Goal: Information Seeking & Learning: Compare options

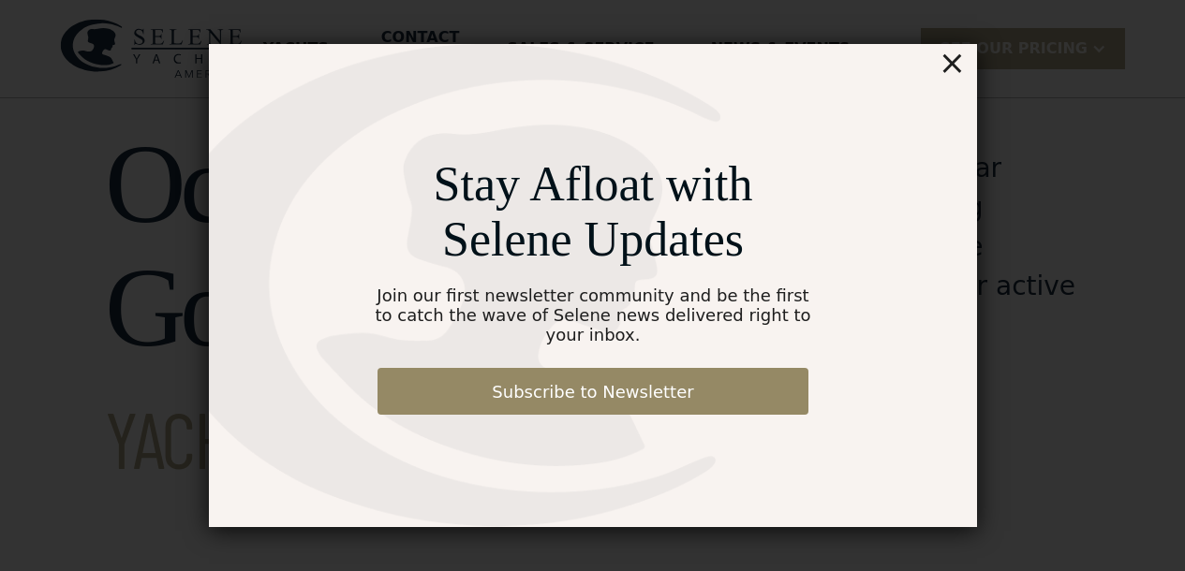
click at [948, 79] on div "×" at bounding box center [951, 62] width 27 height 37
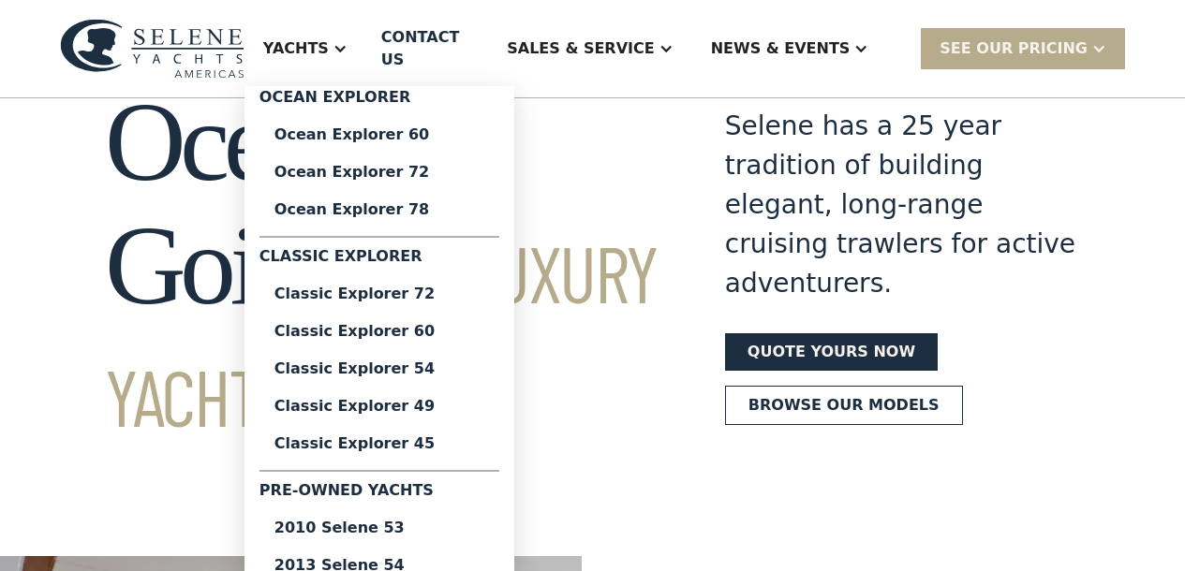
scroll to position [94, 0]
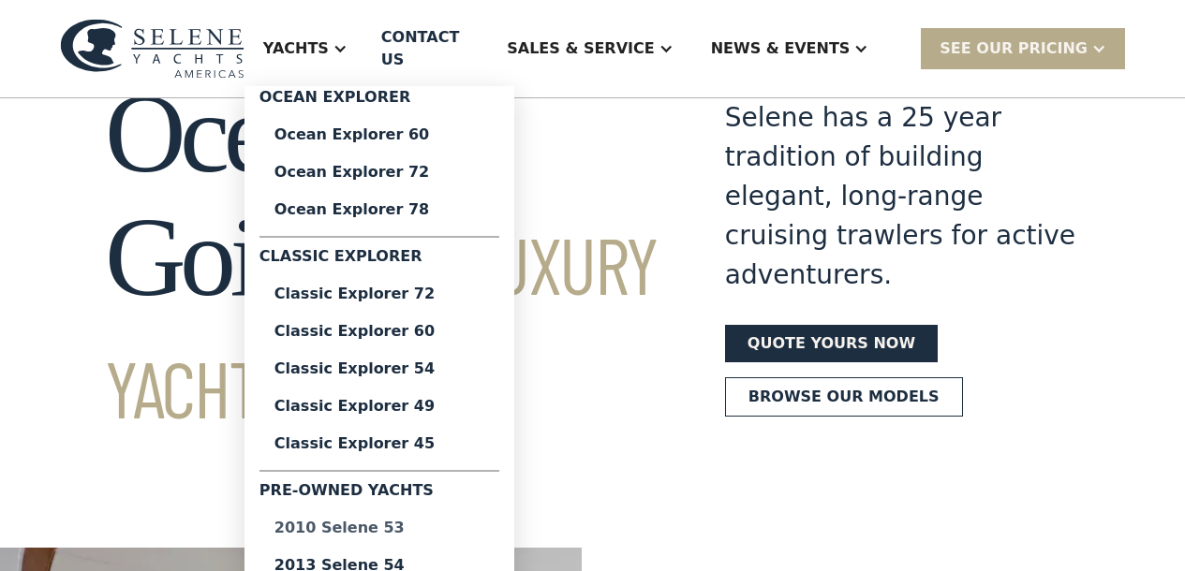
click at [428, 521] on div "2010 Selene 53" at bounding box center [379, 528] width 210 height 15
click at [405, 558] on div "2013 Selene 54" at bounding box center [379, 565] width 210 height 15
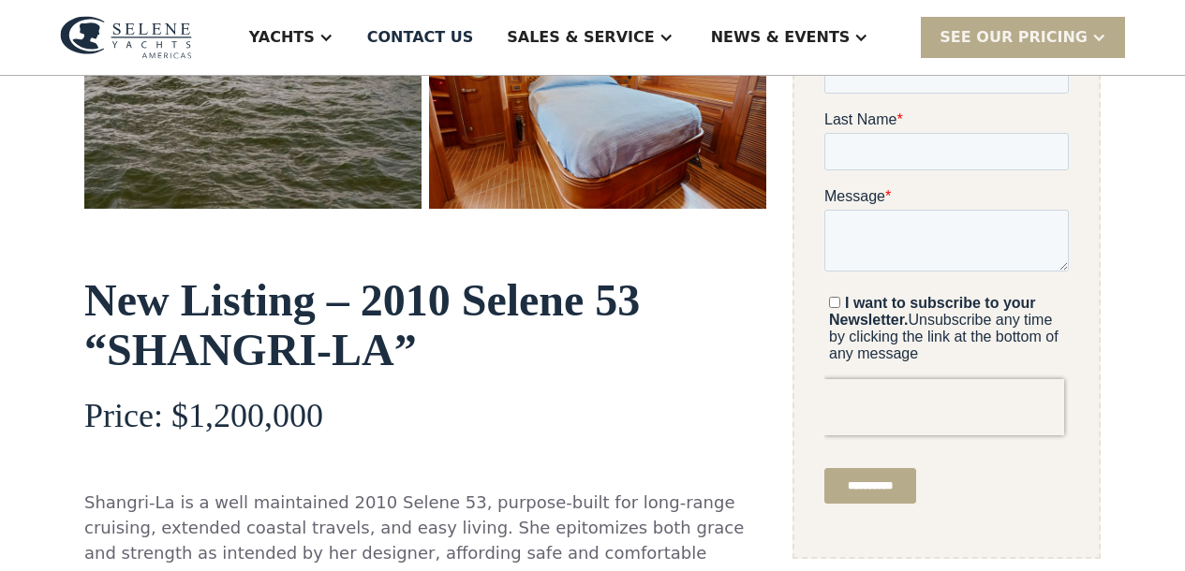
scroll to position [141, 0]
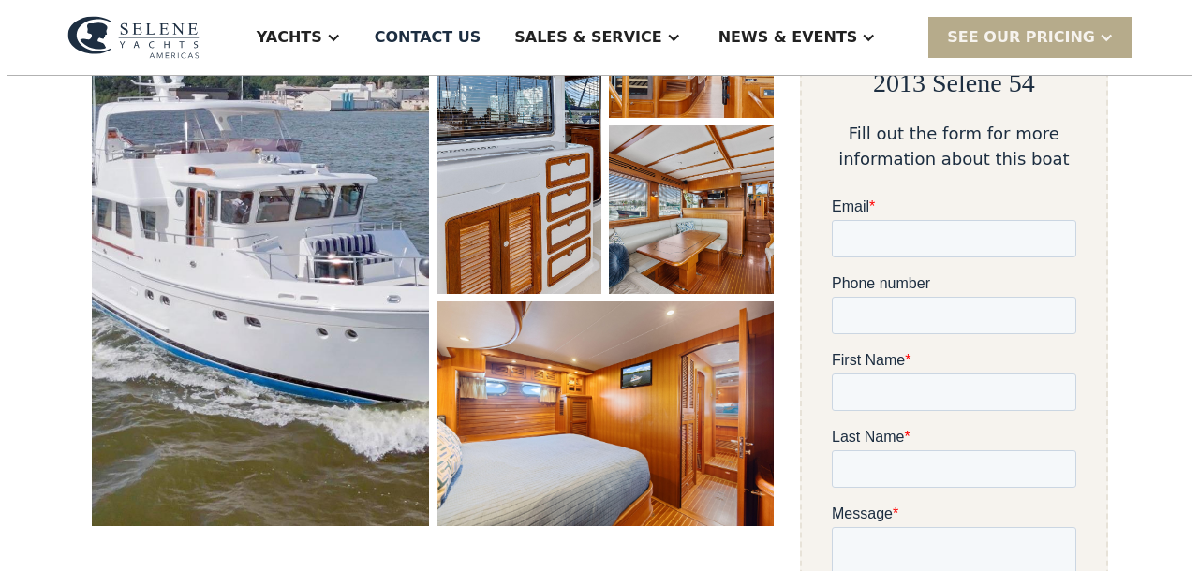
scroll to position [115, 0]
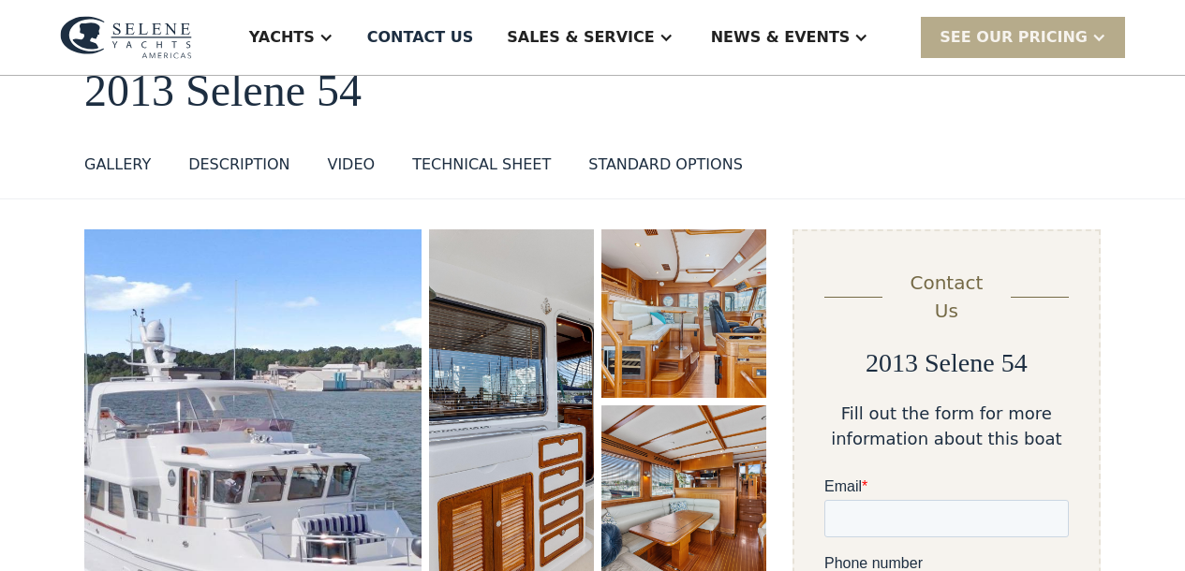
click at [667, 305] on img "open lightbox" at bounding box center [683, 314] width 165 height 169
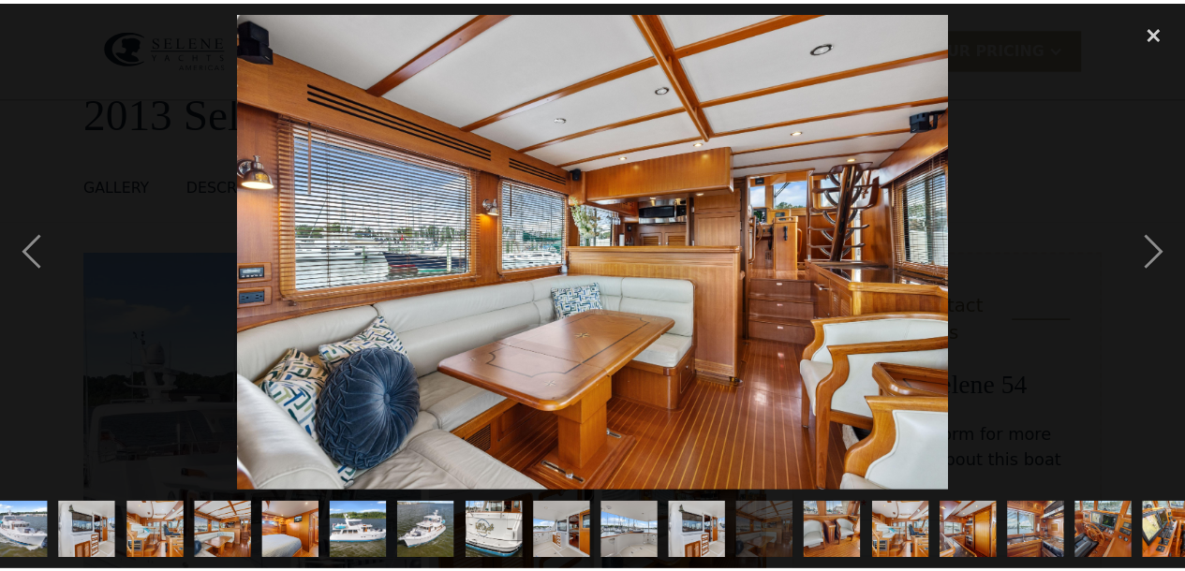
scroll to position [0, 0]
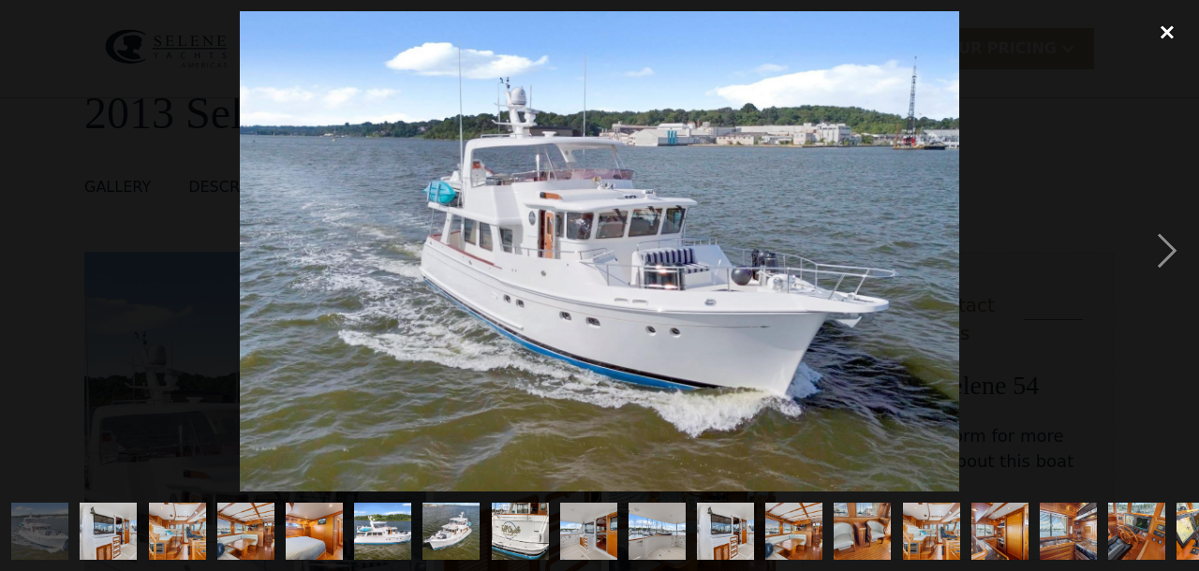
click at [1173, 36] on div "close lightbox" at bounding box center [1167, 31] width 64 height 41
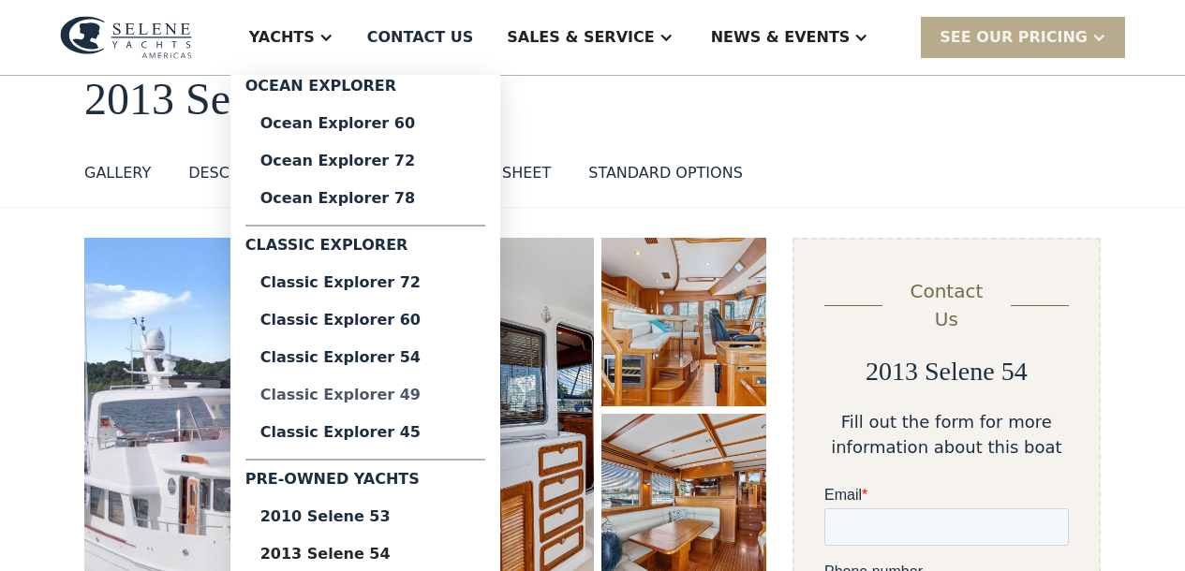
click at [413, 396] on div "Classic Explorer 49" at bounding box center [365, 395] width 210 height 15
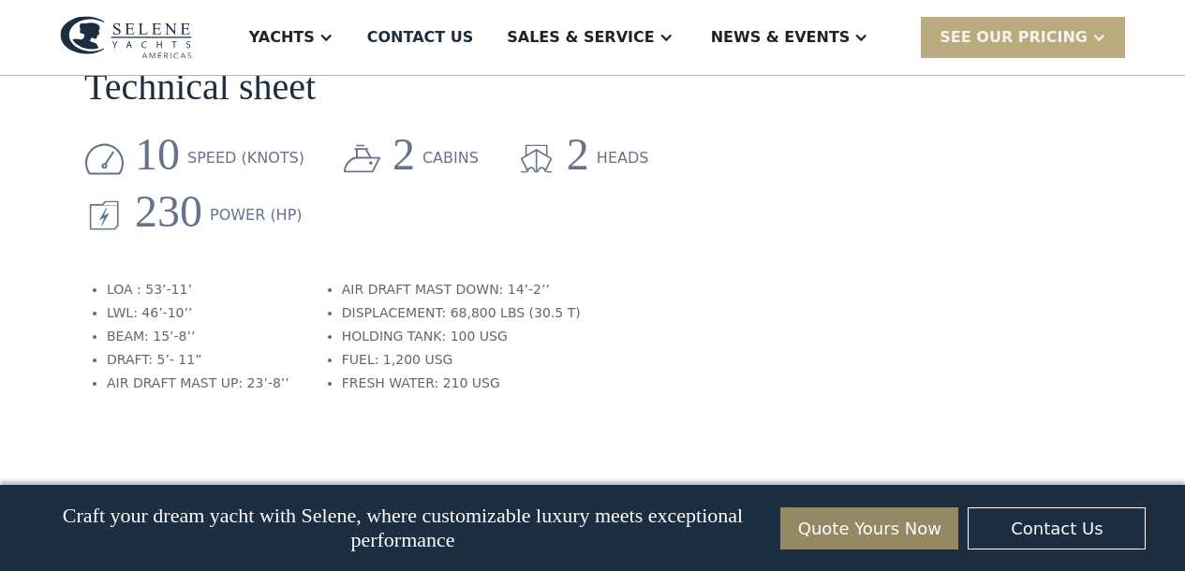
click at [1045, 38] on div "SEE Our Pricing" at bounding box center [1014, 37] width 148 height 22
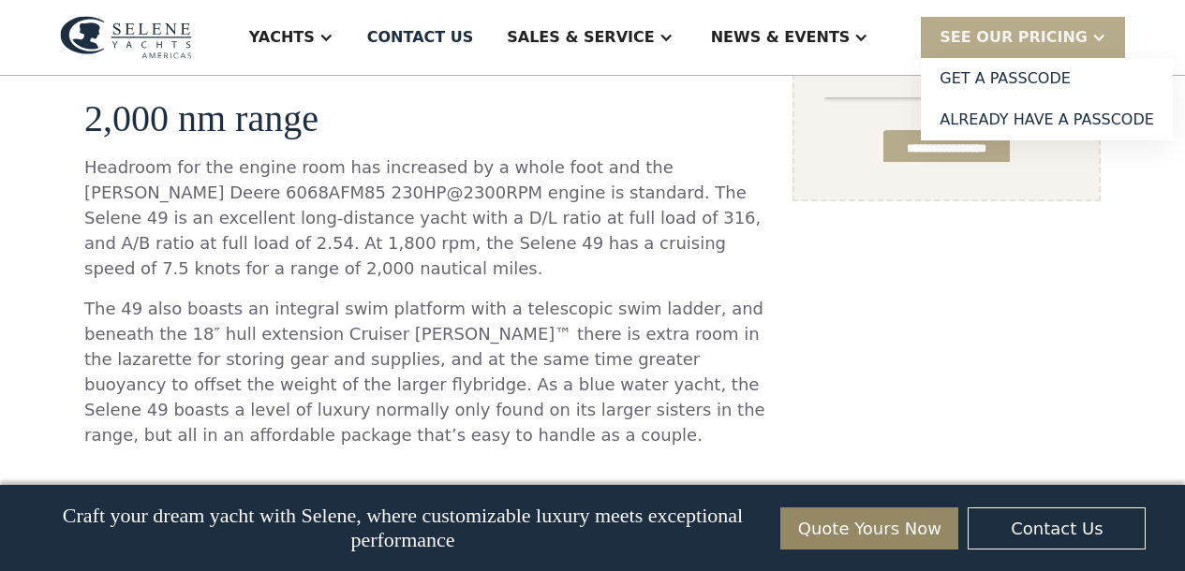
scroll to position [1539, 0]
